Goal: Find specific page/section

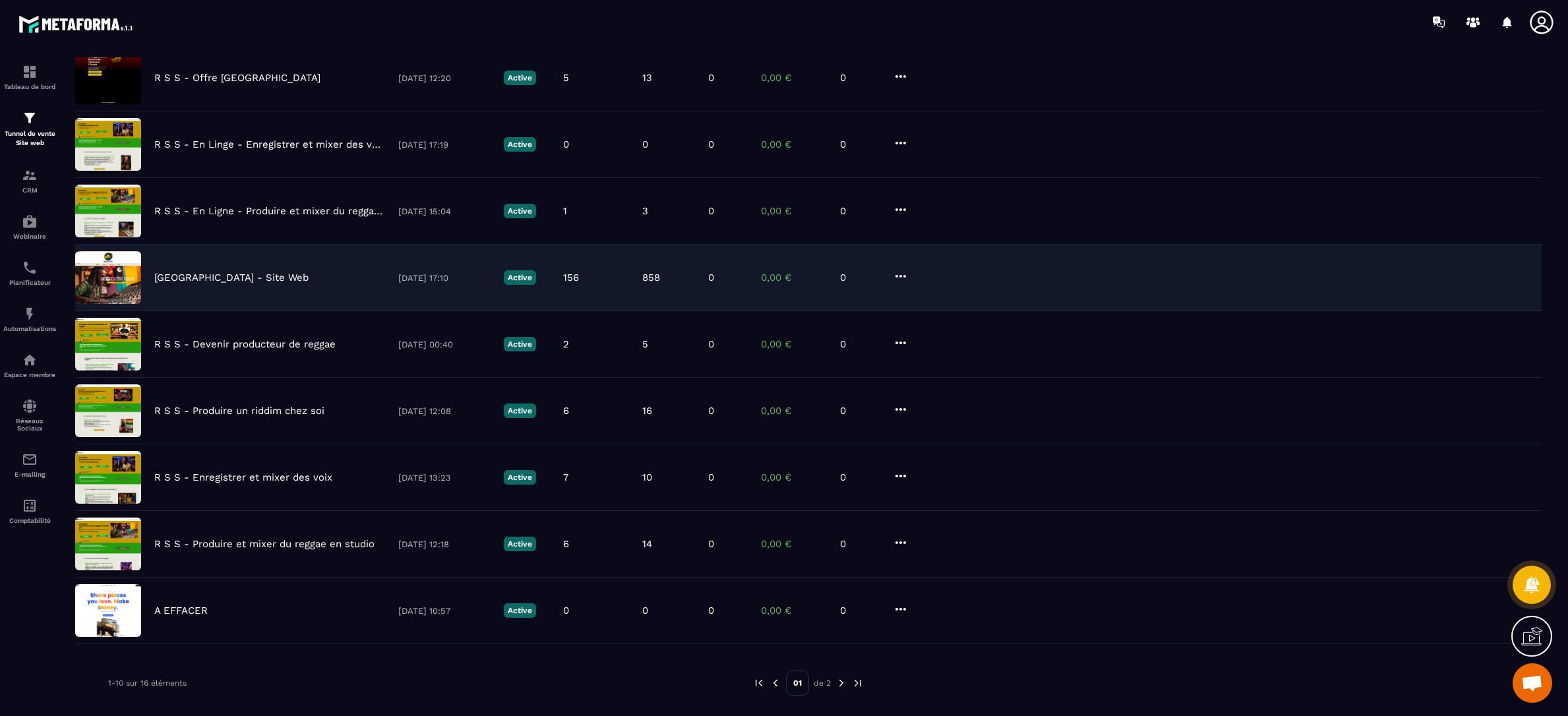
scroll to position [213, 0]
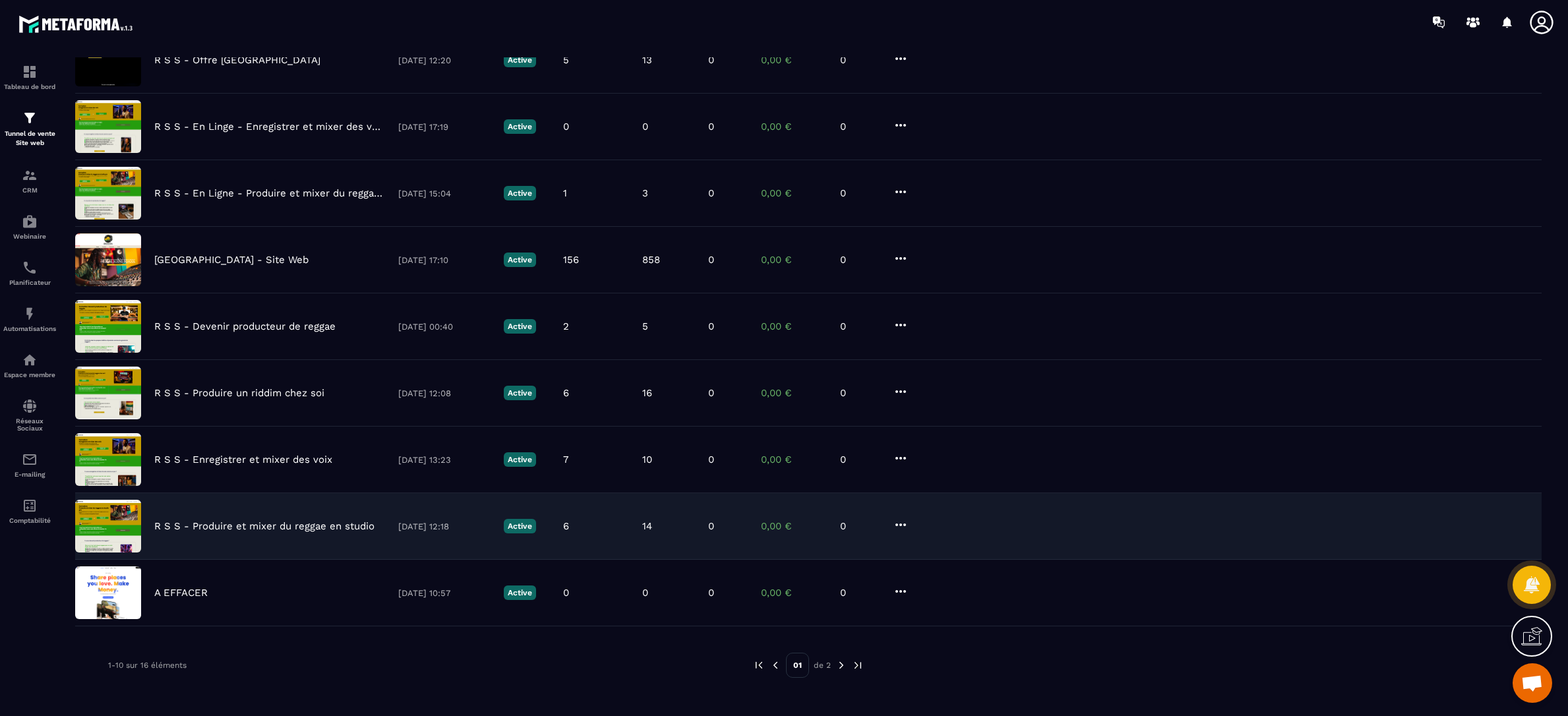
click at [258, 527] on p "R S S - Produire et mixer du reggae en studio" at bounding box center [264, 526] width 221 height 12
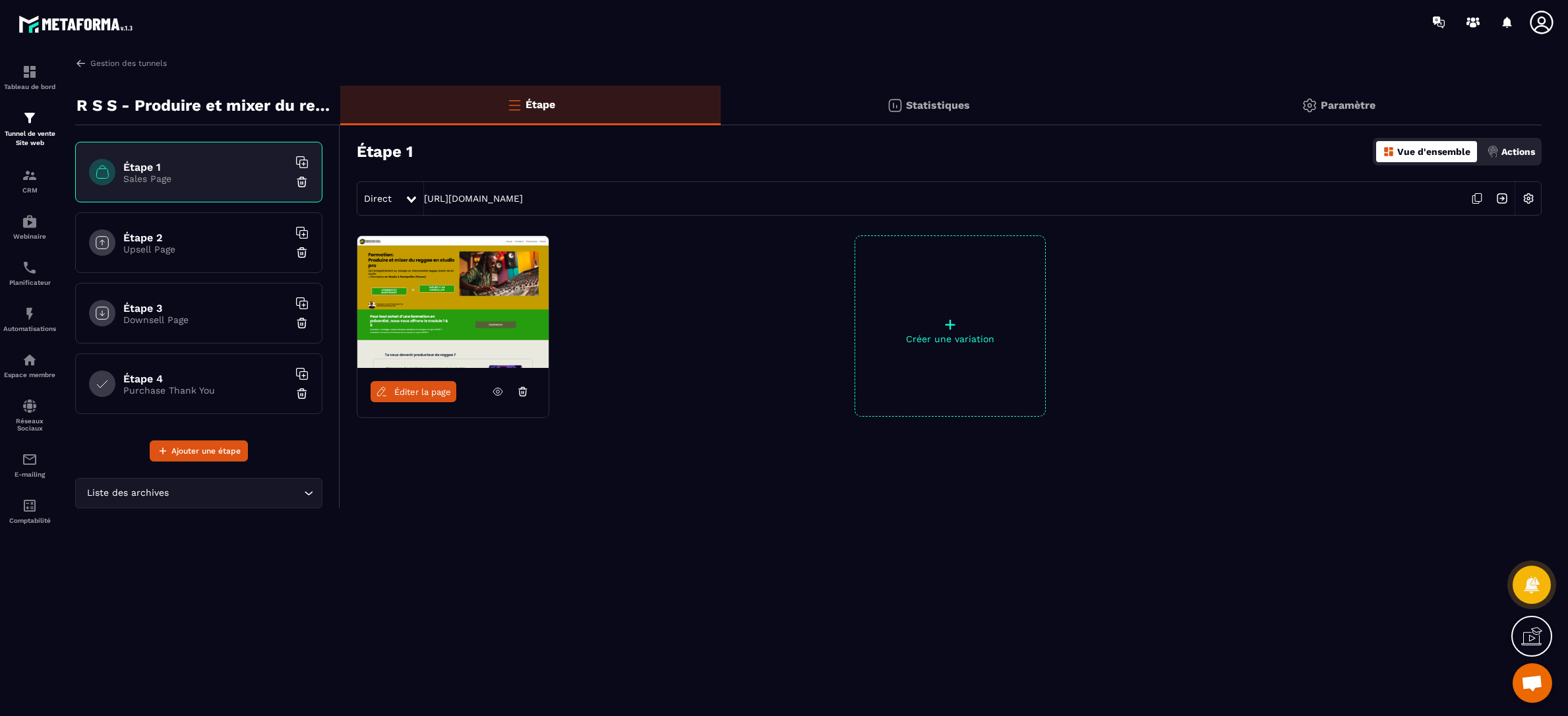
click at [412, 393] on span "Éditer la page" at bounding box center [423, 392] width 56 height 10
